Goal: Information Seeking & Learning: Learn about a topic

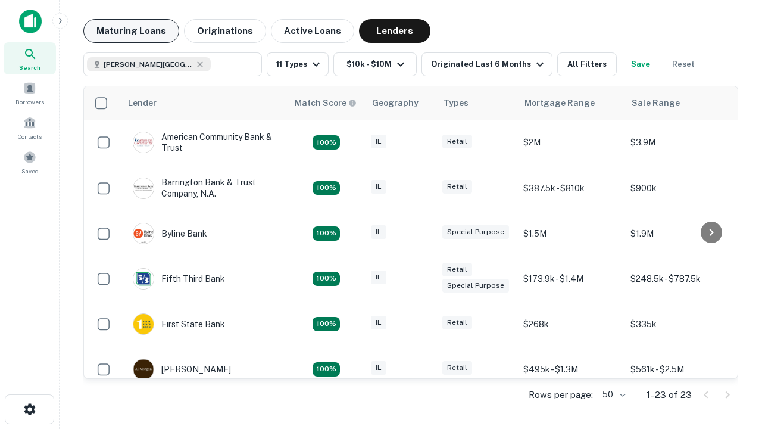
click at [131, 31] on button "Maturing Loans" at bounding box center [131, 31] width 96 height 24
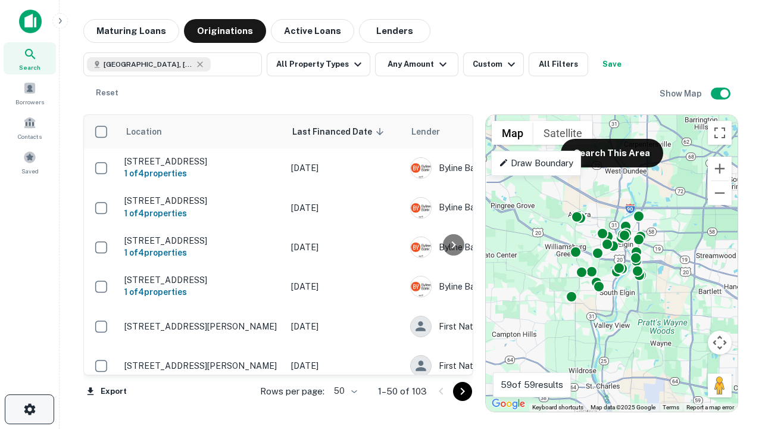
click at [29, 409] on icon "button" at bounding box center [30, 409] width 14 height 14
